Goal: Check status: Check status

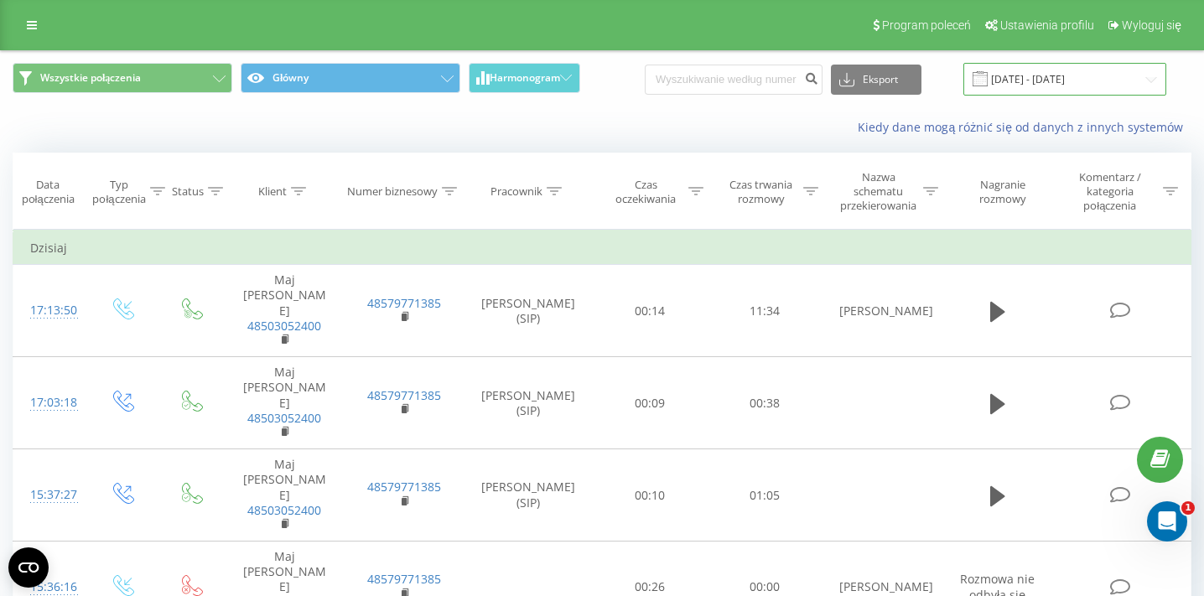
click at [1054, 69] on input "[DATE] - [DATE]" at bounding box center [1064, 79] width 203 height 33
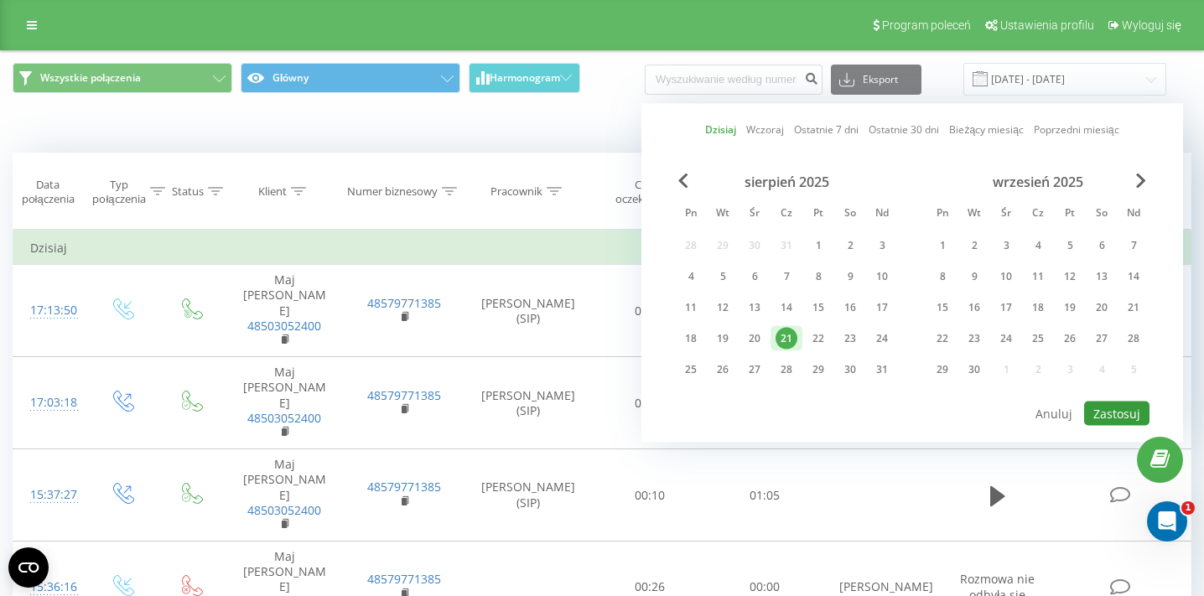
click at [1106, 409] on button "Zastosuj" at bounding box center [1116, 414] width 65 height 24
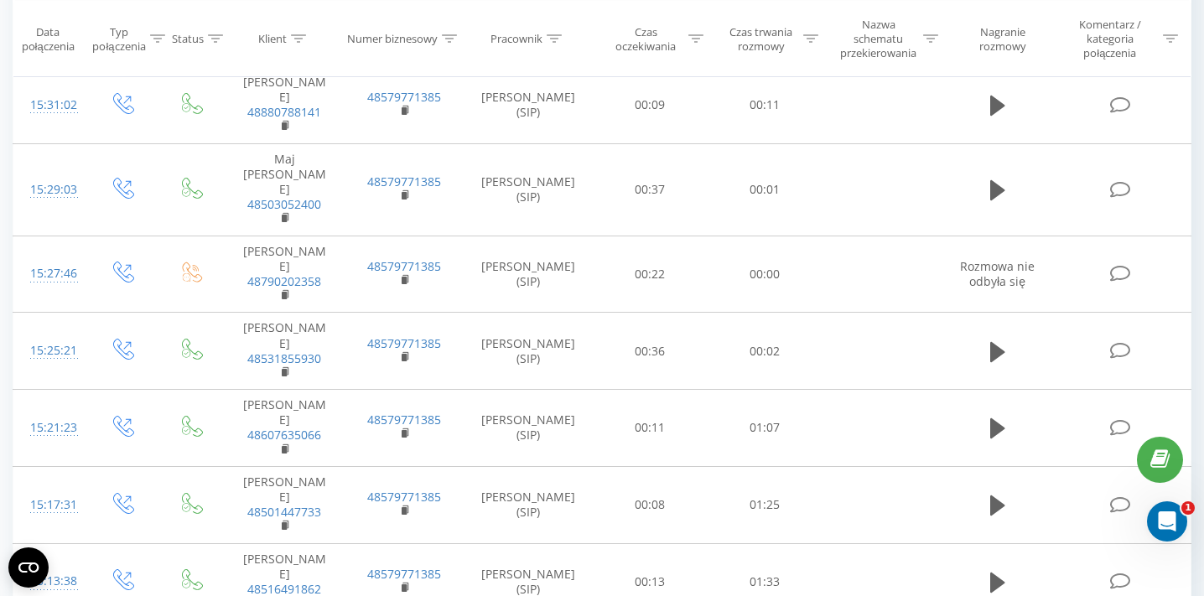
scroll to position [1383, 0]
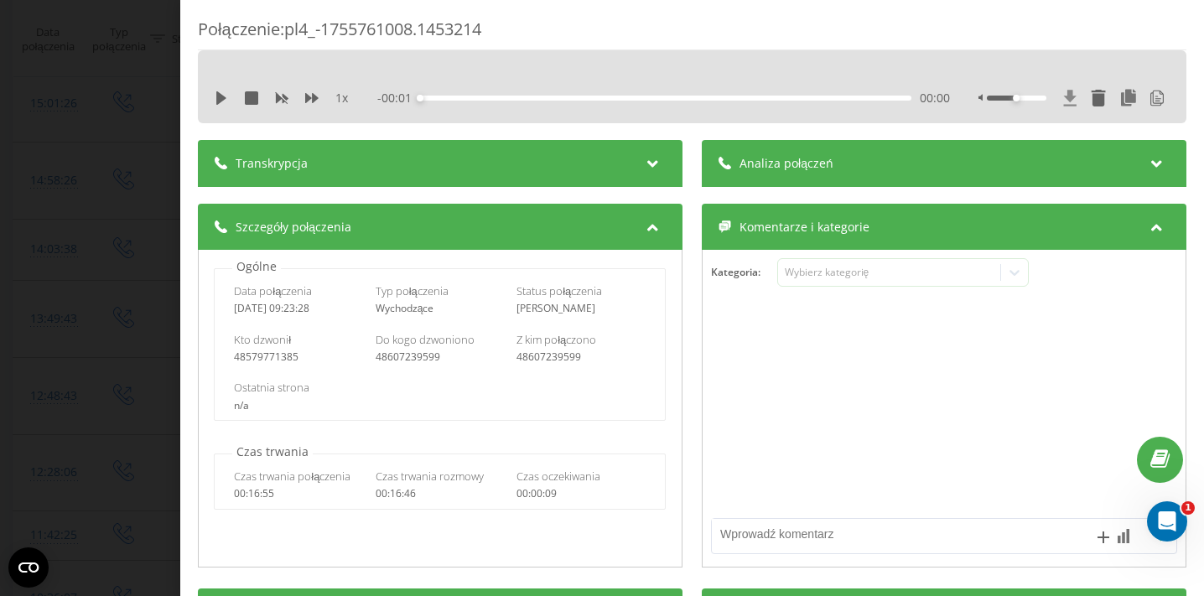
click at [1067, 101] on icon at bounding box center [1070, 98] width 14 height 17
click at [218, 98] on icon at bounding box center [221, 97] width 10 height 13
click at [450, 100] on div "00:00" at bounding box center [665, 98] width 491 height 5
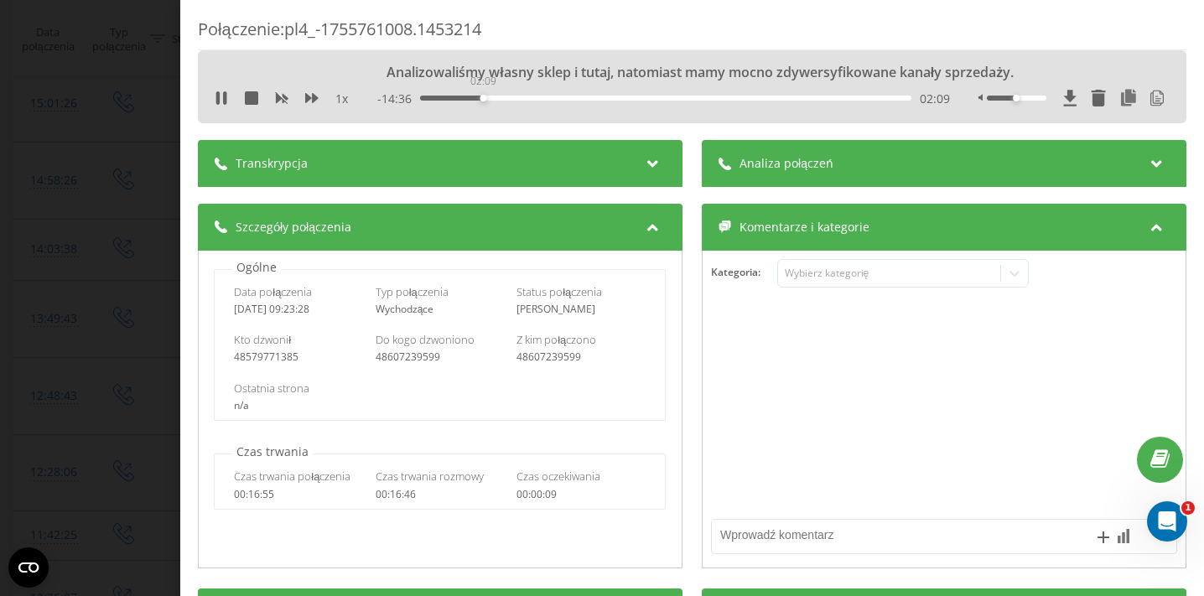
click at [483, 100] on div "02:09" at bounding box center [665, 98] width 491 height 5
click at [218, 103] on icon at bounding box center [217, 97] width 3 height 13
click at [218, 103] on icon at bounding box center [221, 97] width 10 height 13
click at [567, 99] on div "03:44" at bounding box center [665, 98] width 491 height 5
click at [671, 99] on div "08:06" at bounding box center [665, 98] width 491 height 5
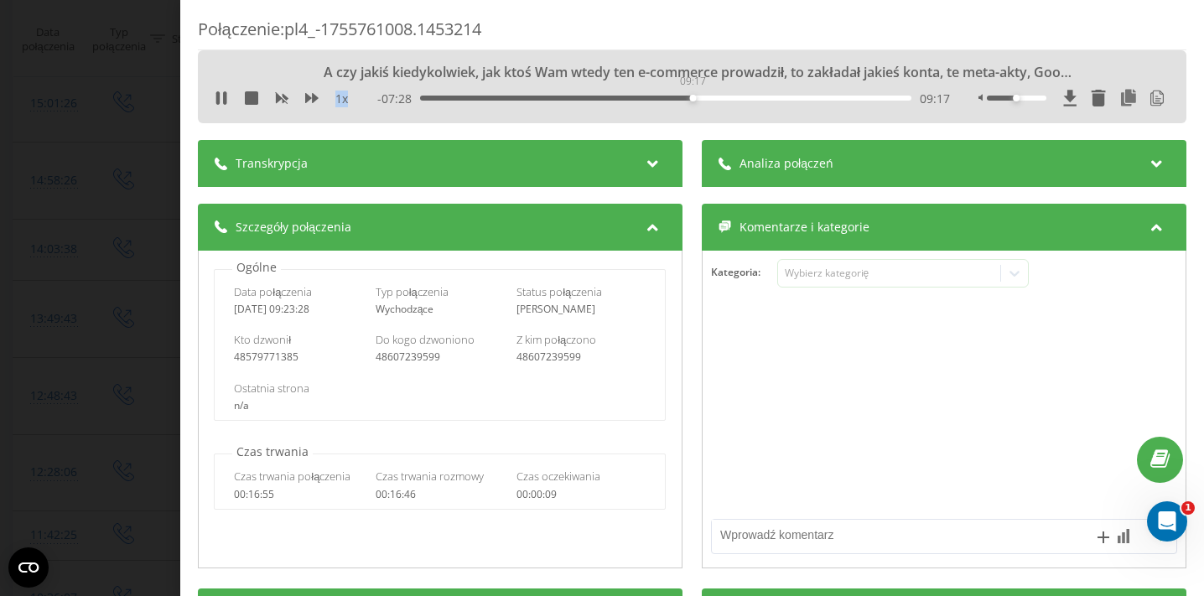
click at [693, 98] on div "09:17" at bounding box center [665, 98] width 491 height 5
click at [740, 100] on div "10:10" at bounding box center [665, 98] width 491 height 5
click at [791, 98] on div "12:37" at bounding box center [665, 98] width 491 height 5
click at [822, 98] on div "13:14" at bounding box center [665, 98] width 491 height 5
click at [836, 99] on div "14:10" at bounding box center [665, 98] width 491 height 5
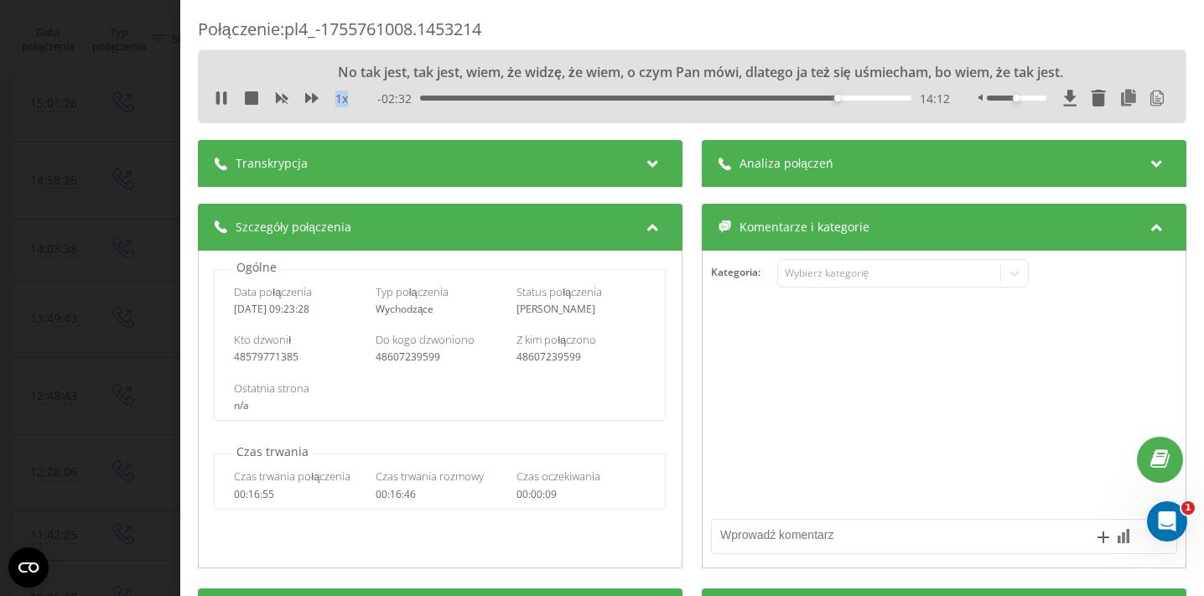
click at [847, 99] on div "14:12" at bounding box center [665, 98] width 491 height 5
click at [860, 99] on div "14:59" at bounding box center [665, 98] width 491 height 5
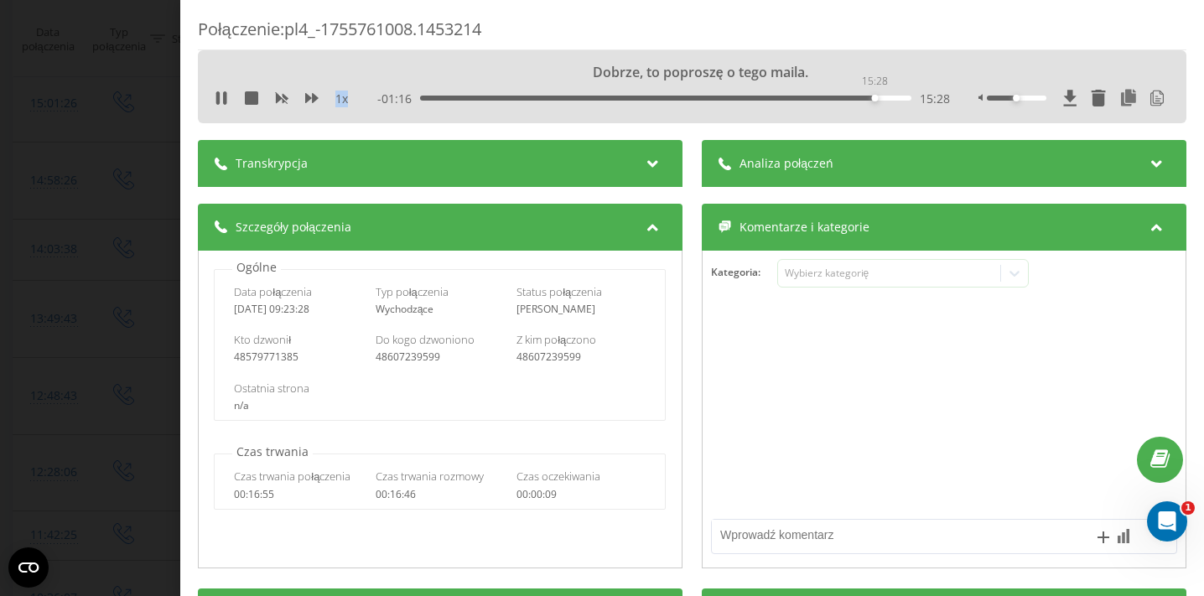
click at [874, 97] on div "15:28" at bounding box center [665, 98] width 491 height 5
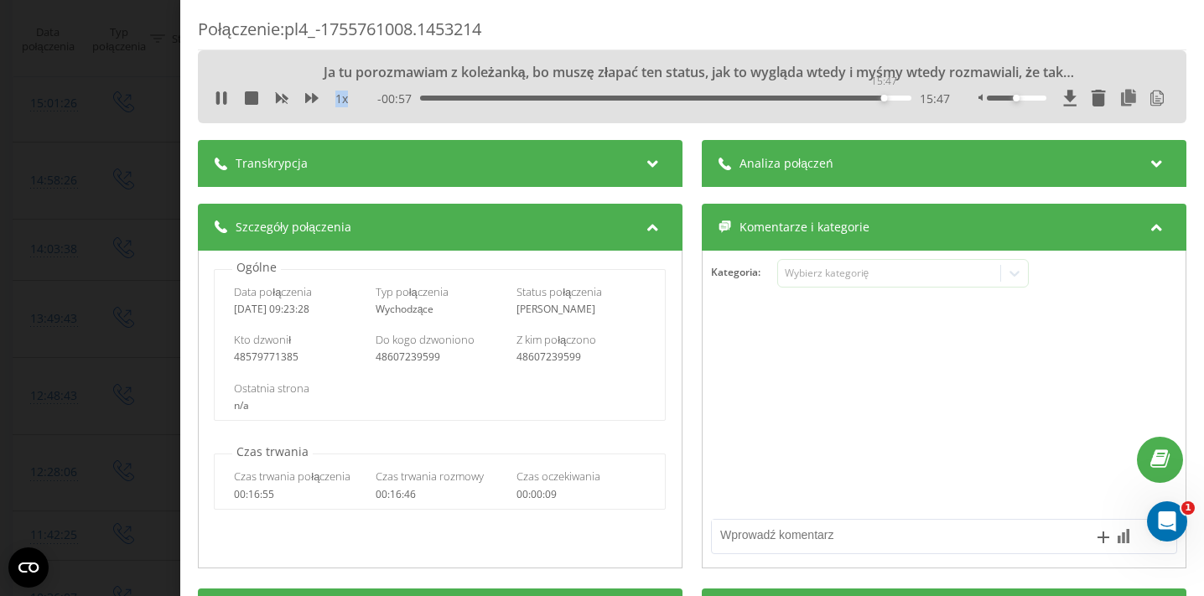
click at [884, 98] on div "15:47" at bounding box center [665, 98] width 491 height 5
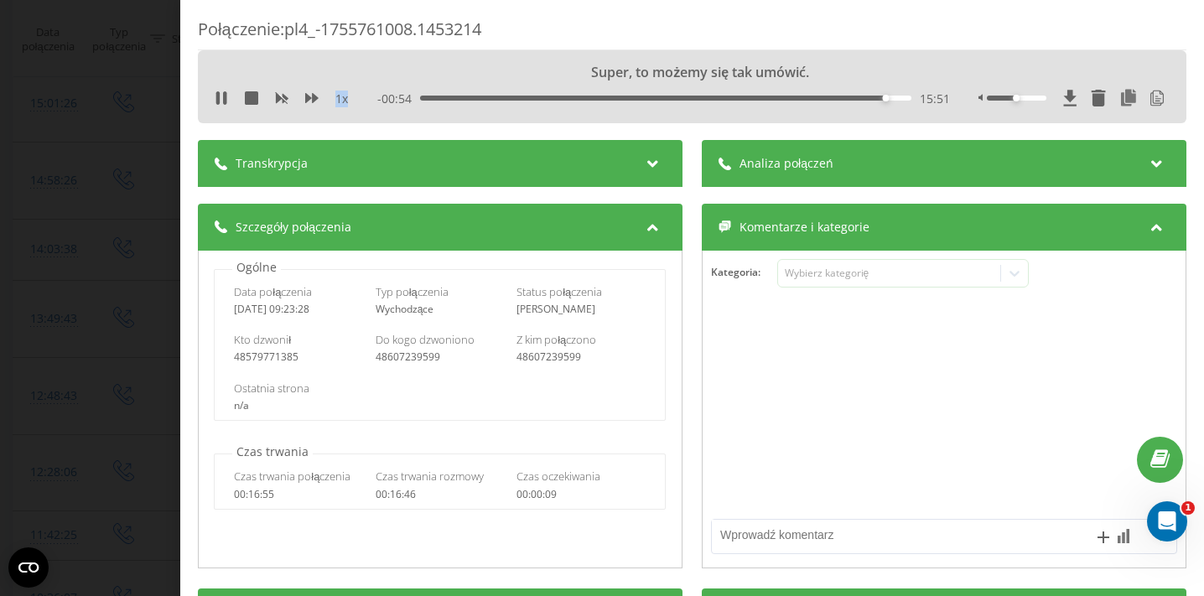
click at [875, 98] on div "15:51" at bounding box center [665, 98] width 491 height 5
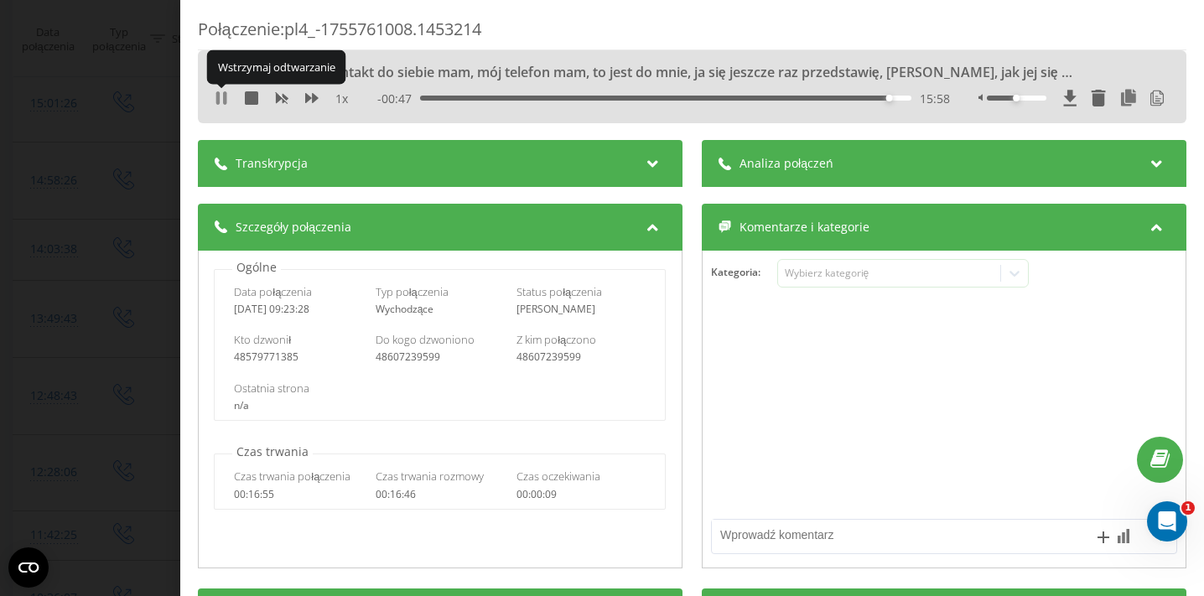
click at [223, 104] on icon at bounding box center [221, 97] width 13 height 13
